Goal: Information Seeking & Learning: Learn about a topic

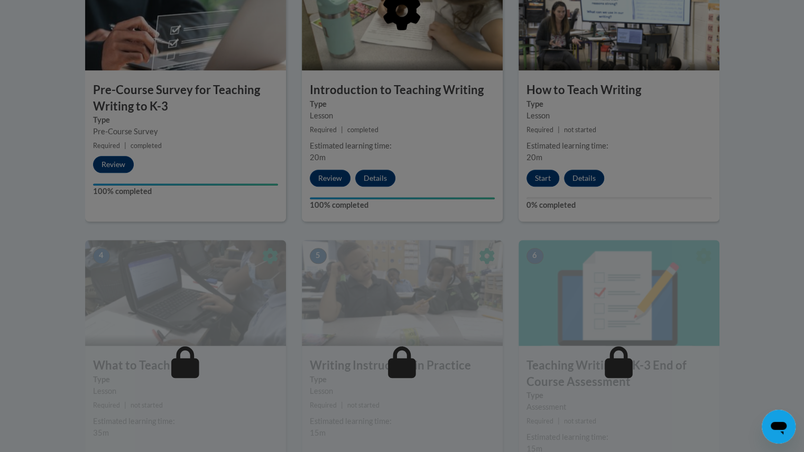
scroll to position [398, 0]
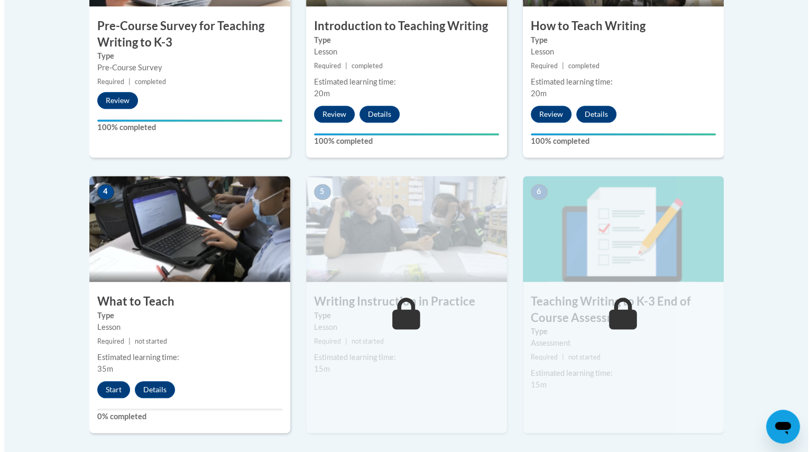
scroll to position [461, 0]
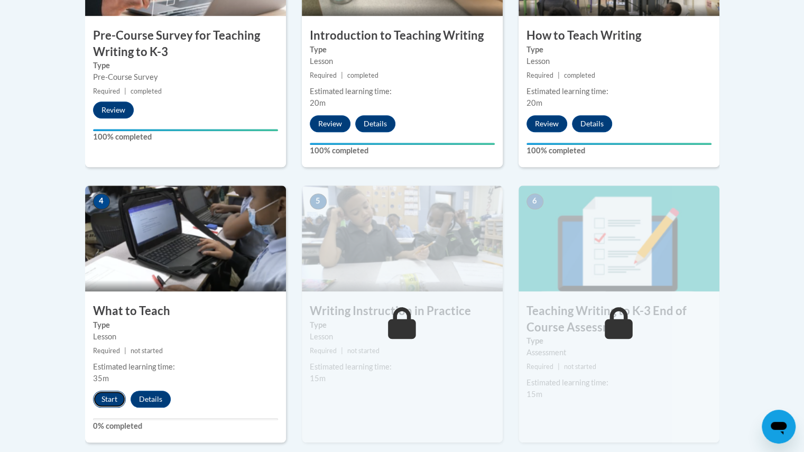
click at [105, 401] on button "Start" at bounding box center [109, 399] width 33 height 17
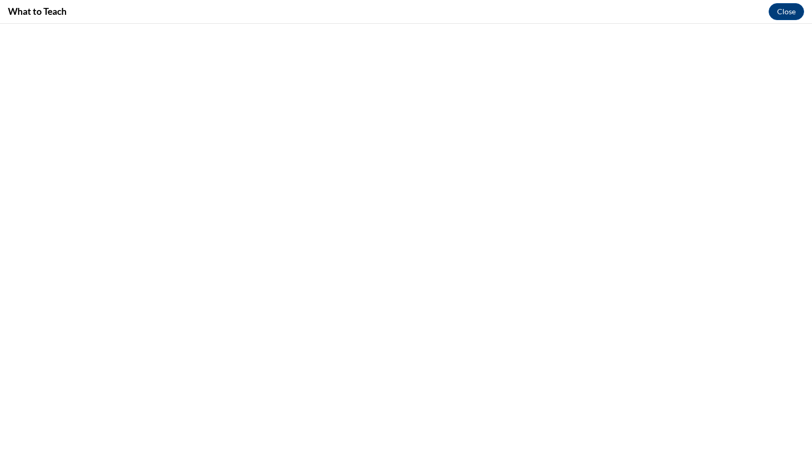
scroll to position [0, 0]
